Goal: Check status: Check status

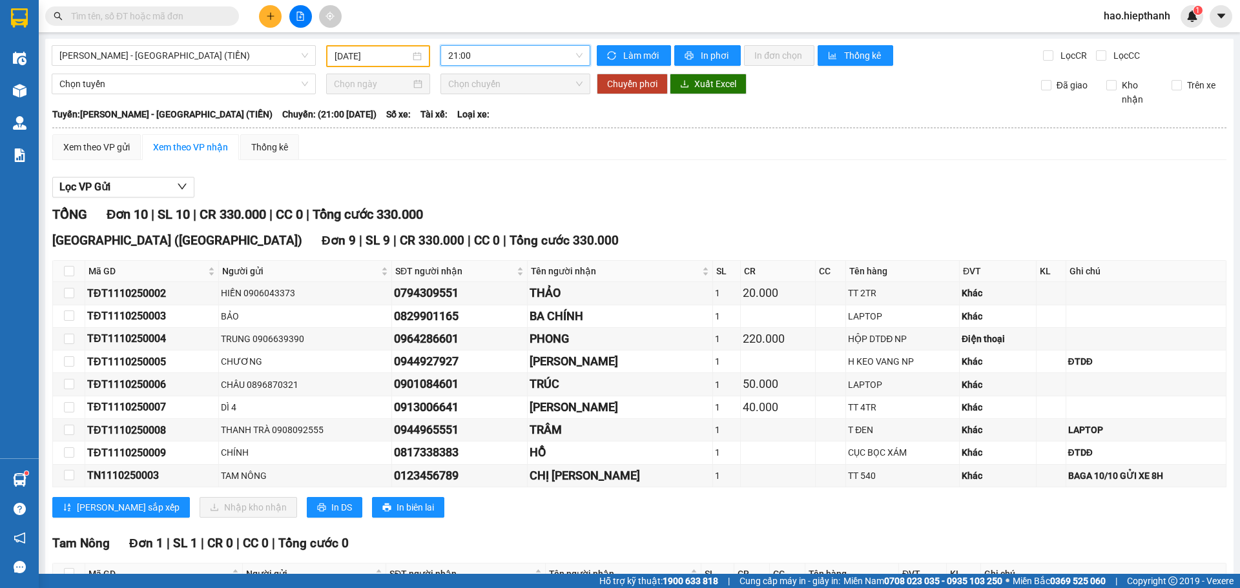
click at [166, 47] on span "[PERSON_NAME] - [GEOGRAPHIC_DATA] (TIỀN)" at bounding box center [183, 55] width 249 height 19
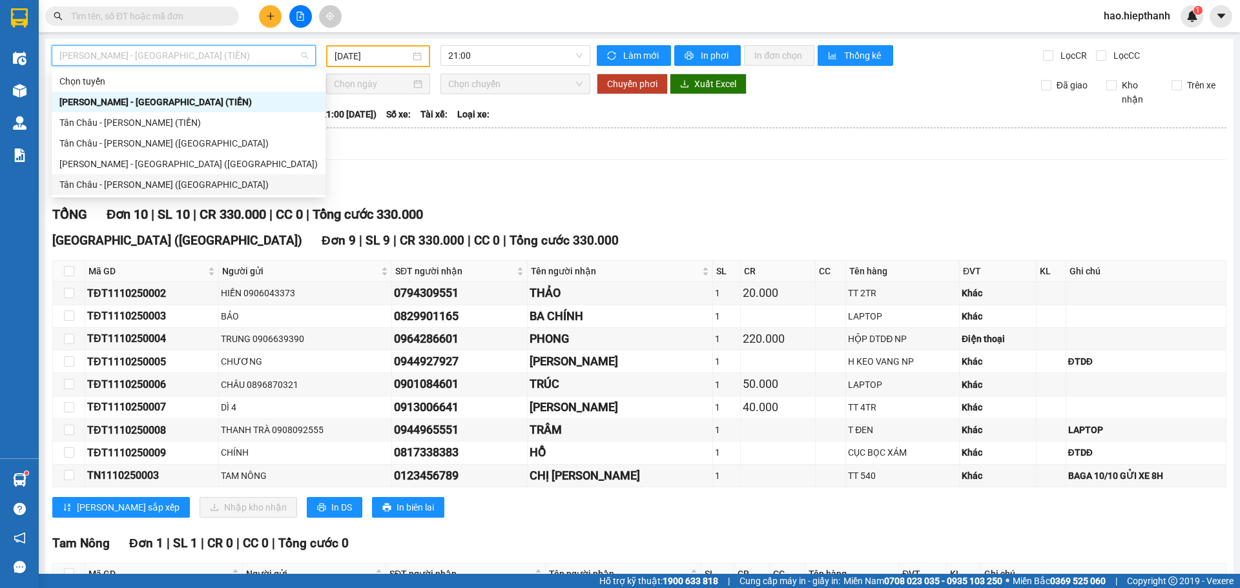
click at [81, 179] on div "Tân Châu - [PERSON_NAME] ([GEOGRAPHIC_DATA])" at bounding box center [188, 185] width 258 height 14
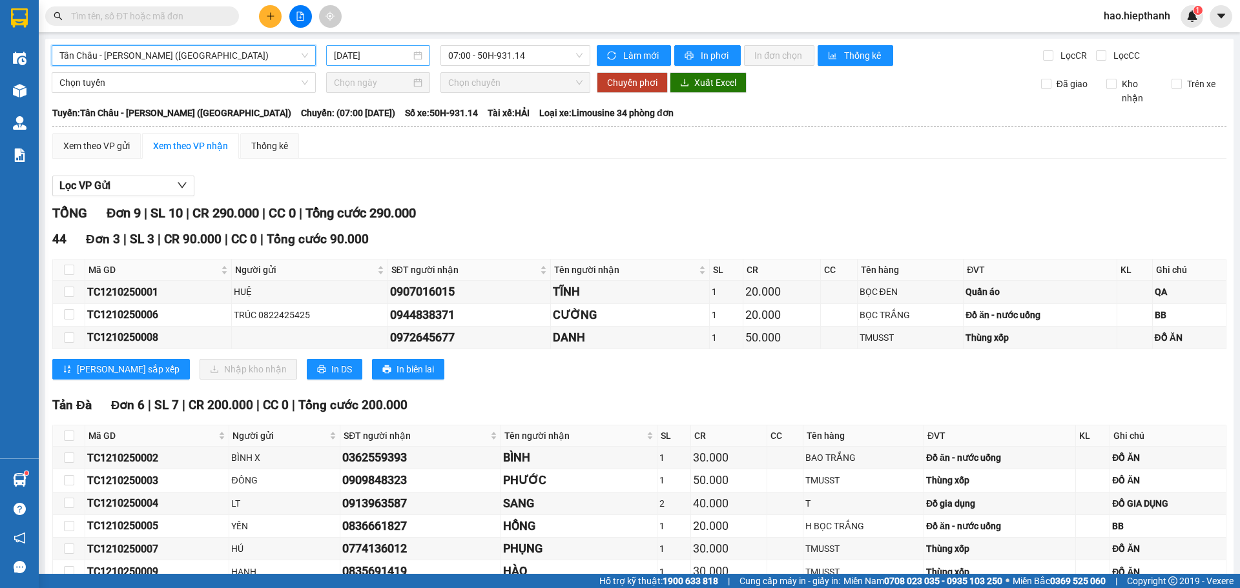
click at [402, 56] on input "[DATE]" at bounding box center [372, 55] width 77 height 14
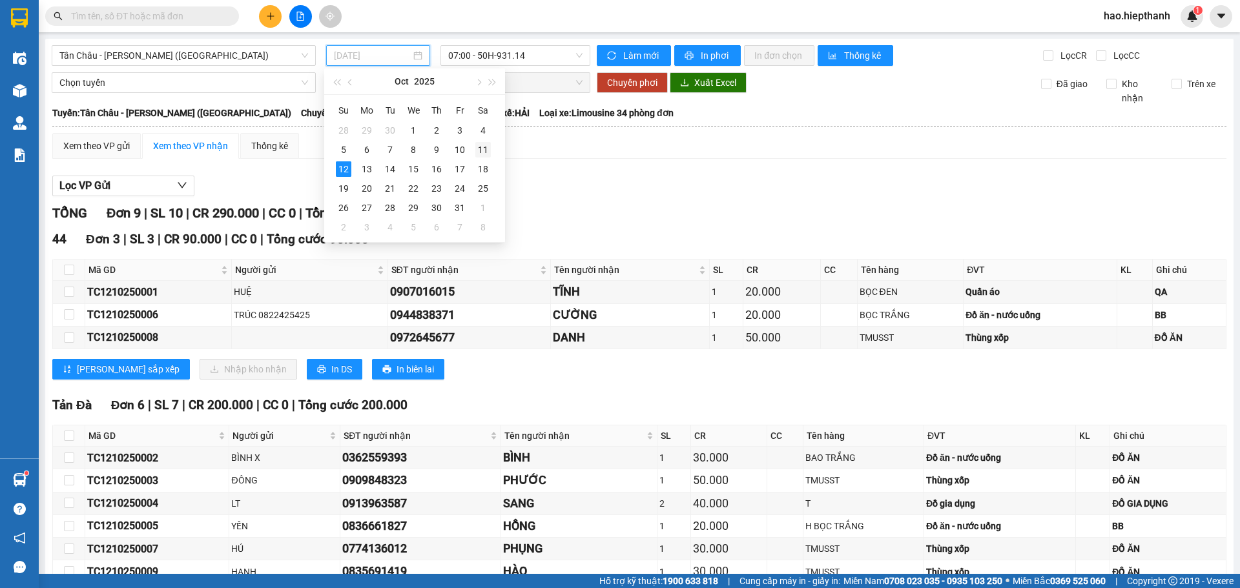
click at [481, 149] on div "11" at bounding box center [482, 149] width 15 height 15
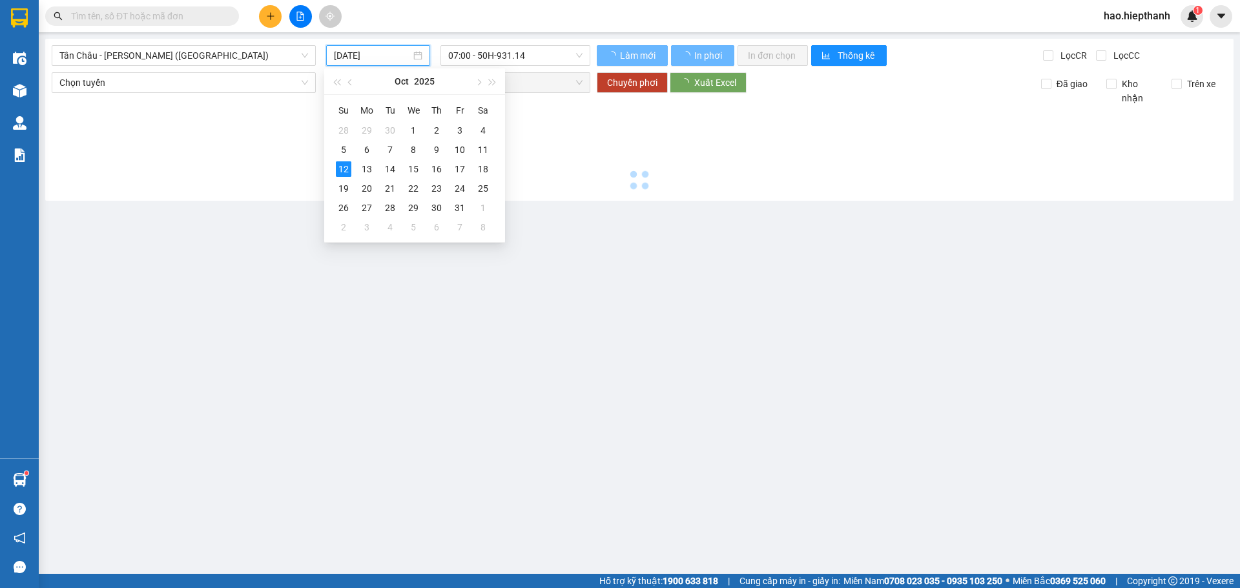
type input "[DATE]"
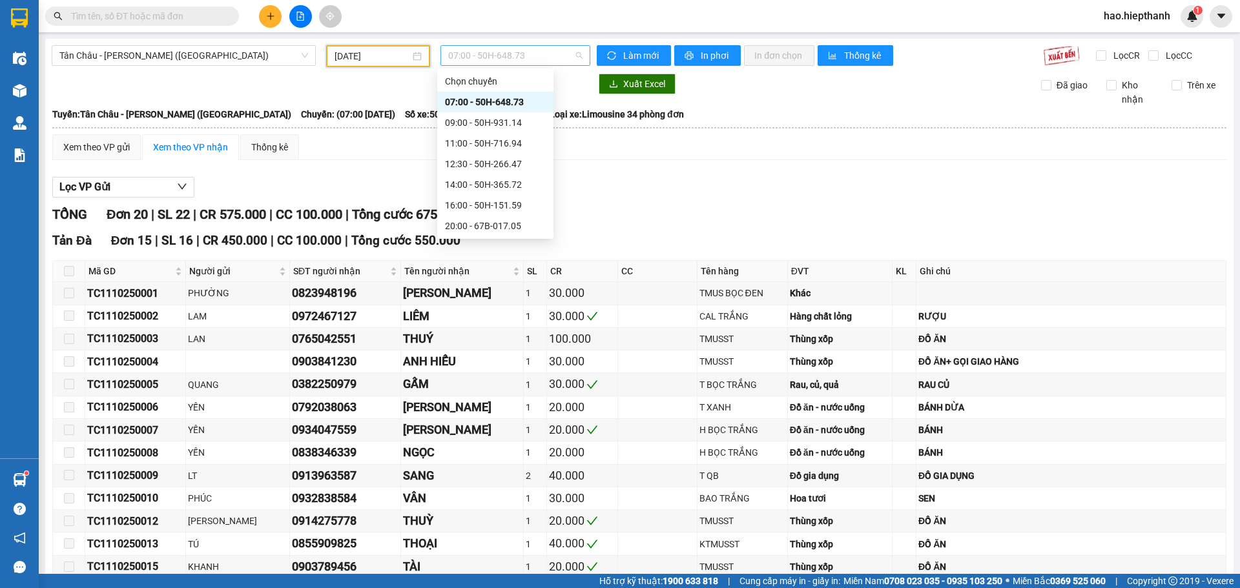
click at [529, 56] on span "07:00 - 50H-648.73" at bounding box center [515, 55] width 134 height 19
click at [456, 183] on div "22:00 - 67H-040.47" at bounding box center [495, 185] width 101 height 14
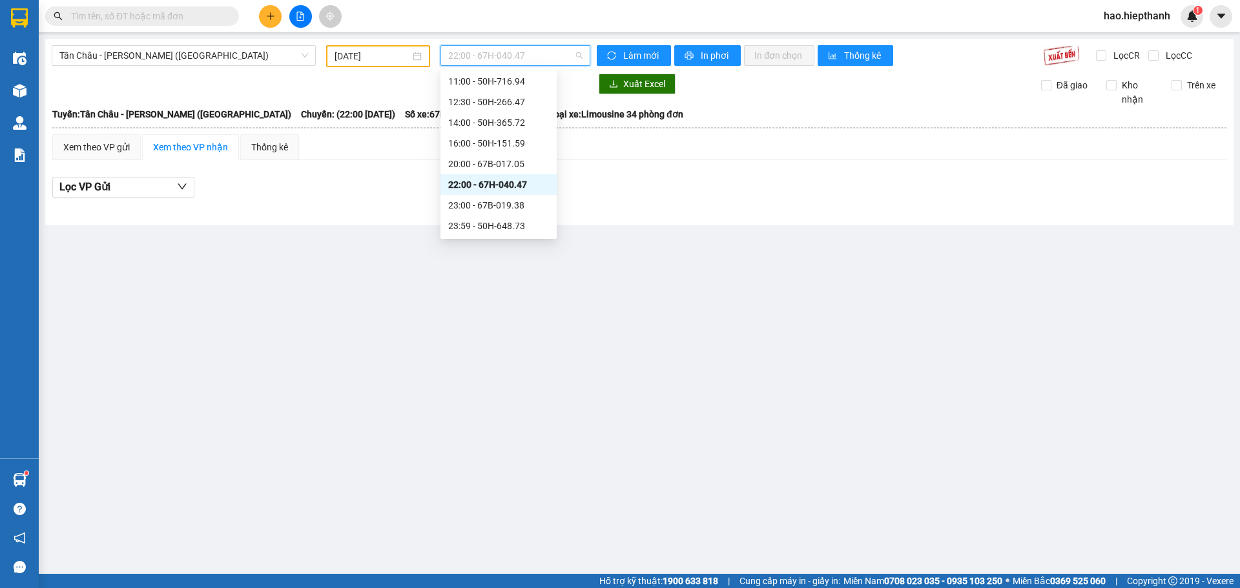
click at [500, 50] on span "22:00 - 67H-040.47" at bounding box center [515, 55] width 134 height 19
click at [458, 203] on div "23:00 - 67B-019.38" at bounding box center [498, 205] width 101 height 14
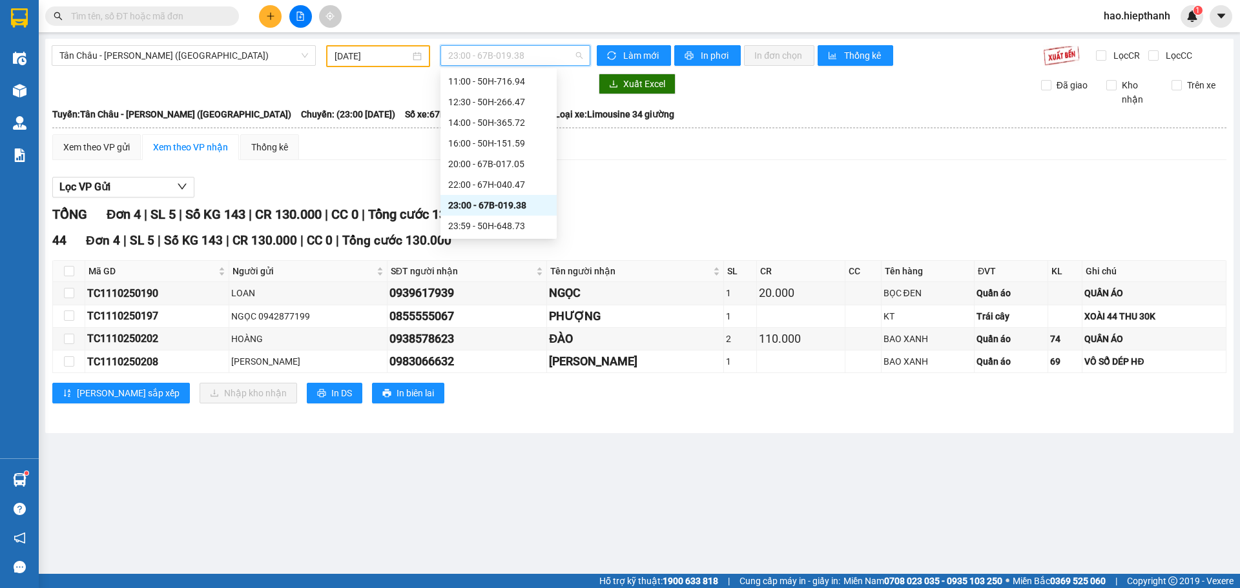
click at [541, 57] on span "23:00 - 67B-019.38" at bounding box center [515, 55] width 134 height 19
click at [458, 223] on div "23:59 - 50H-648.73" at bounding box center [498, 226] width 101 height 14
